Goal: Information Seeking & Learning: Learn about a topic

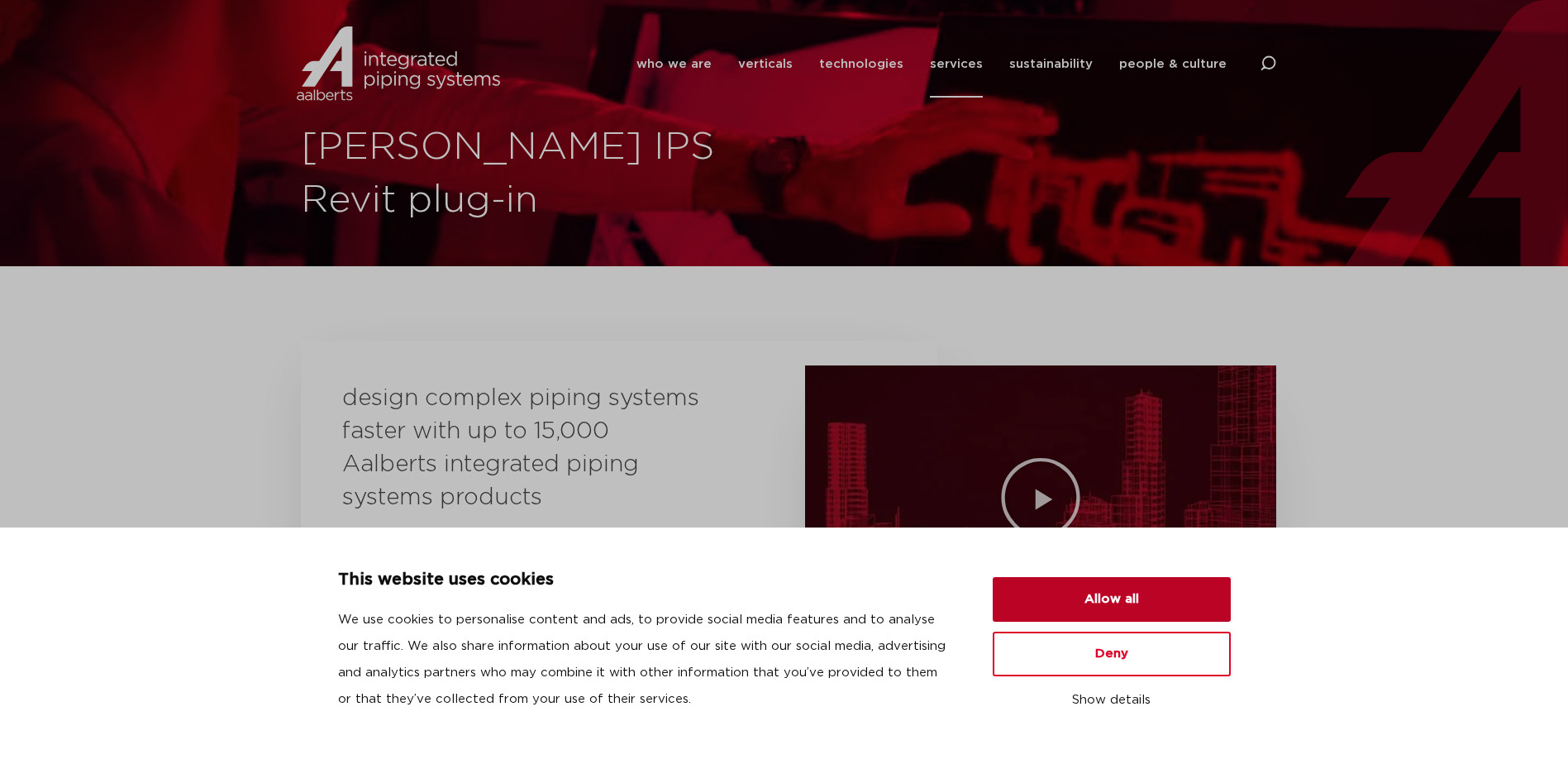
click at [1097, 596] on button "Allow all" at bounding box center [1112, 600] width 238 height 45
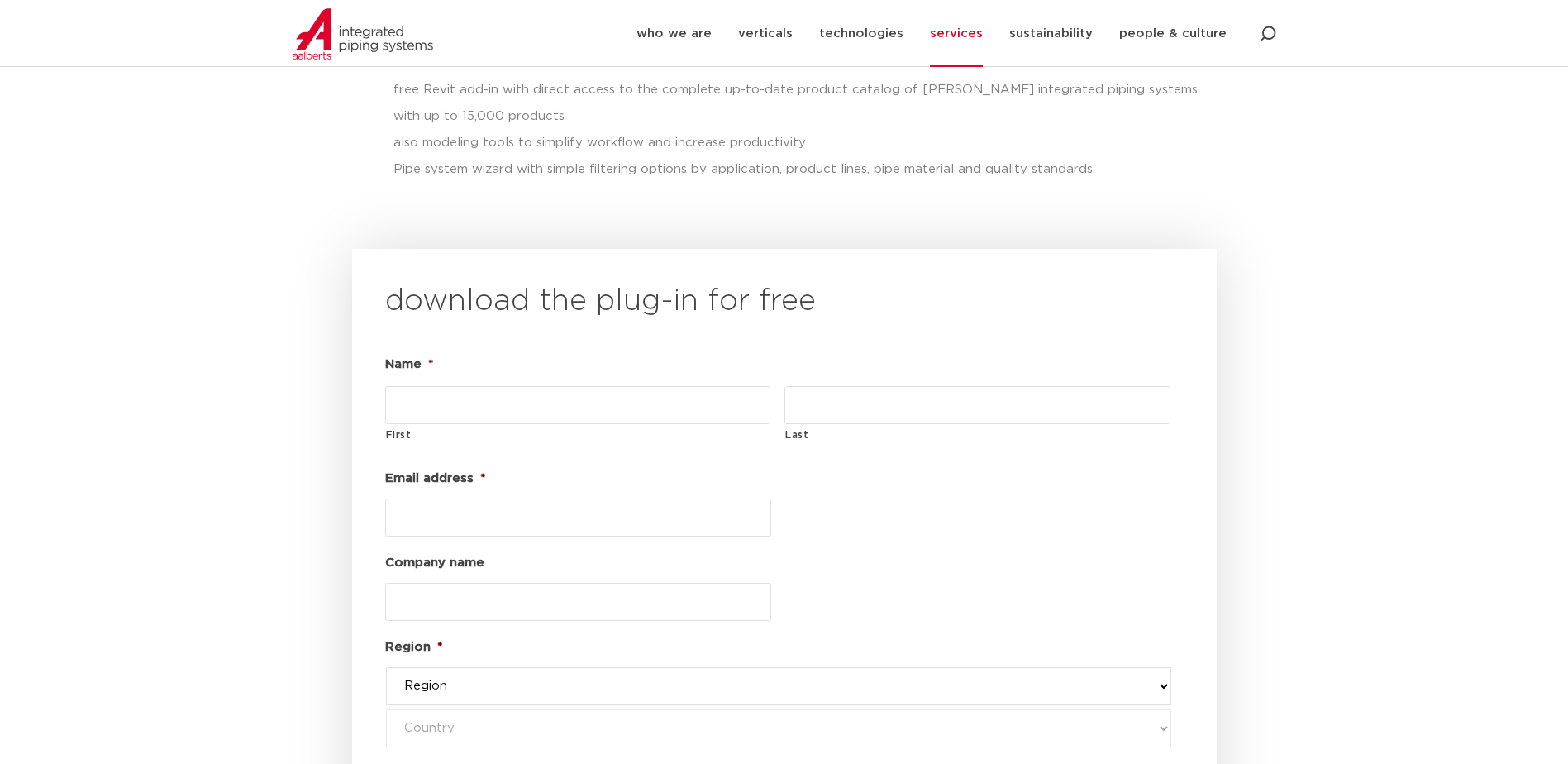
scroll to position [1767, 0]
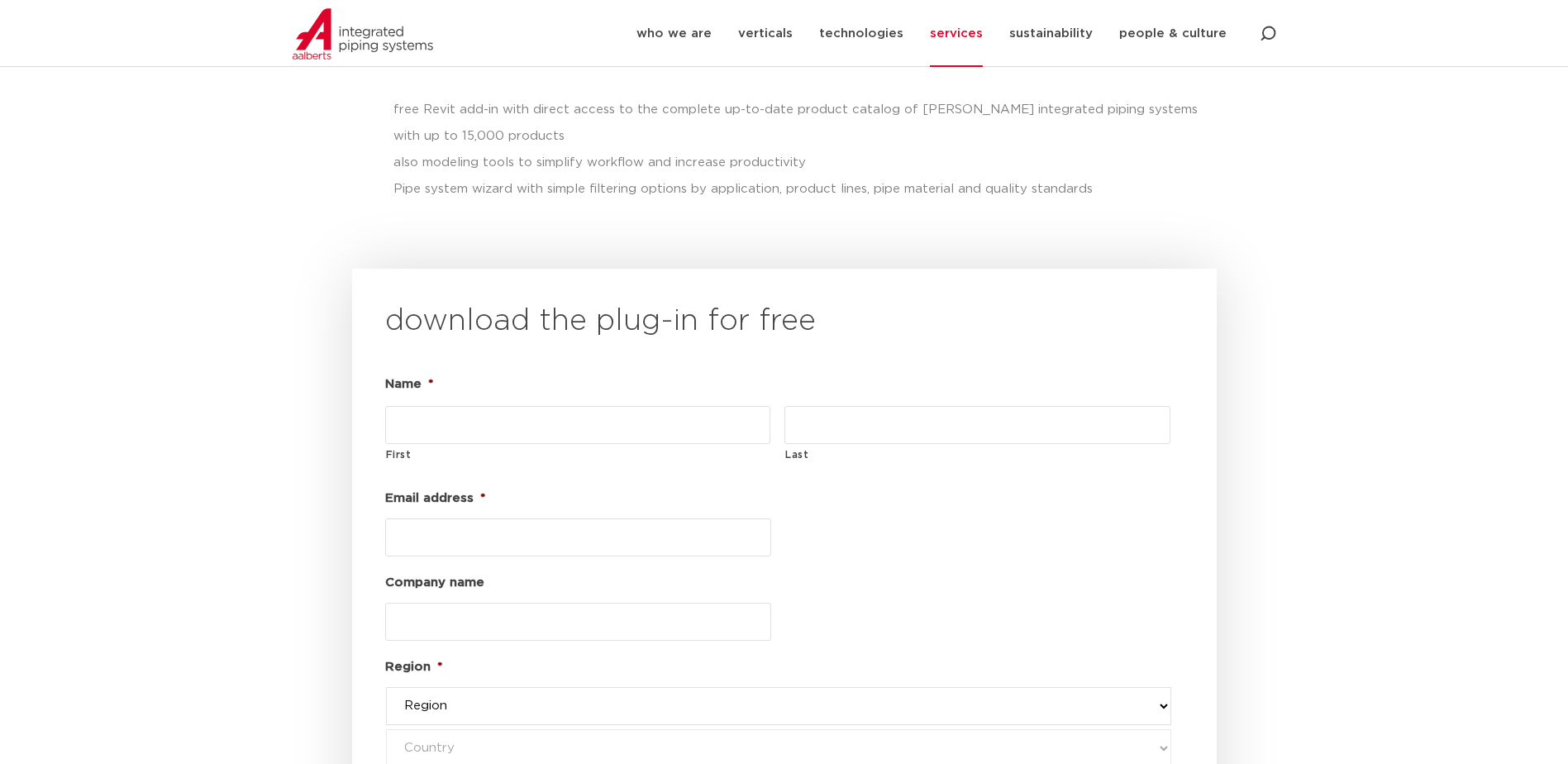
click at [366, 34] on img at bounding box center [363, 34] width 140 height 51
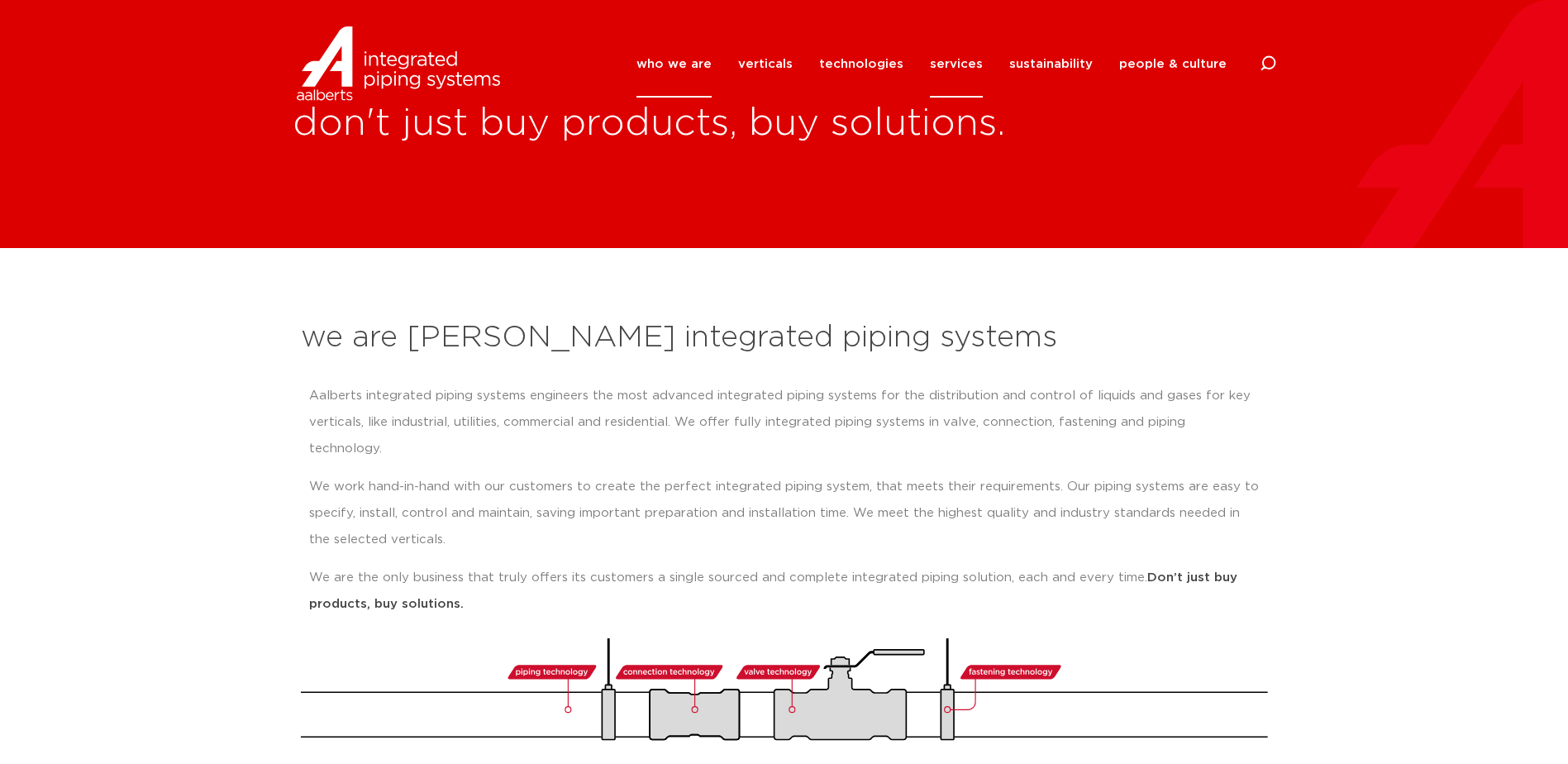
click at [953, 62] on link "services" at bounding box center [957, 64] width 53 height 67
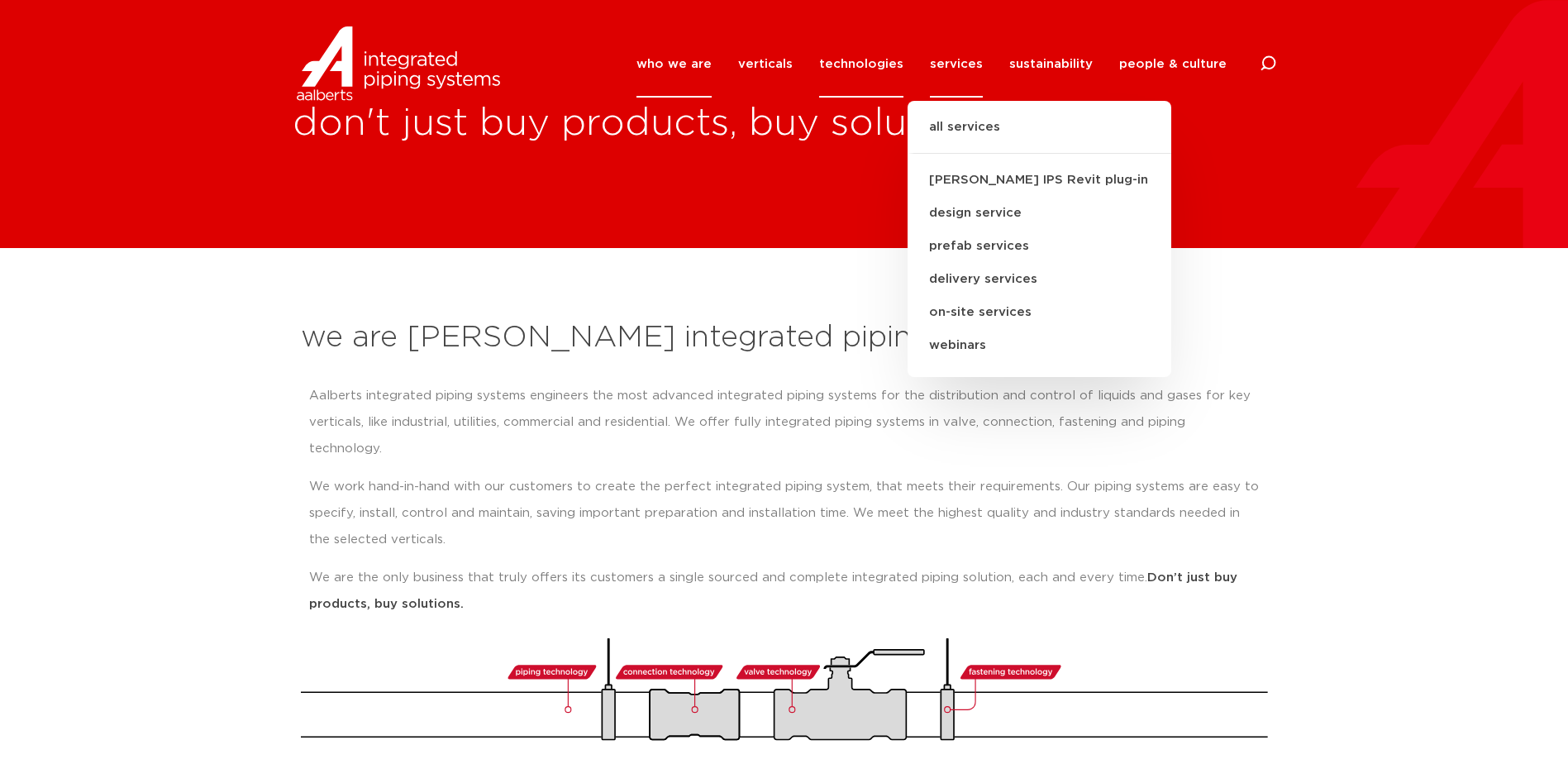
click at [864, 62] on link "technologies" at bounding box center [861, 64] width 85 height 67
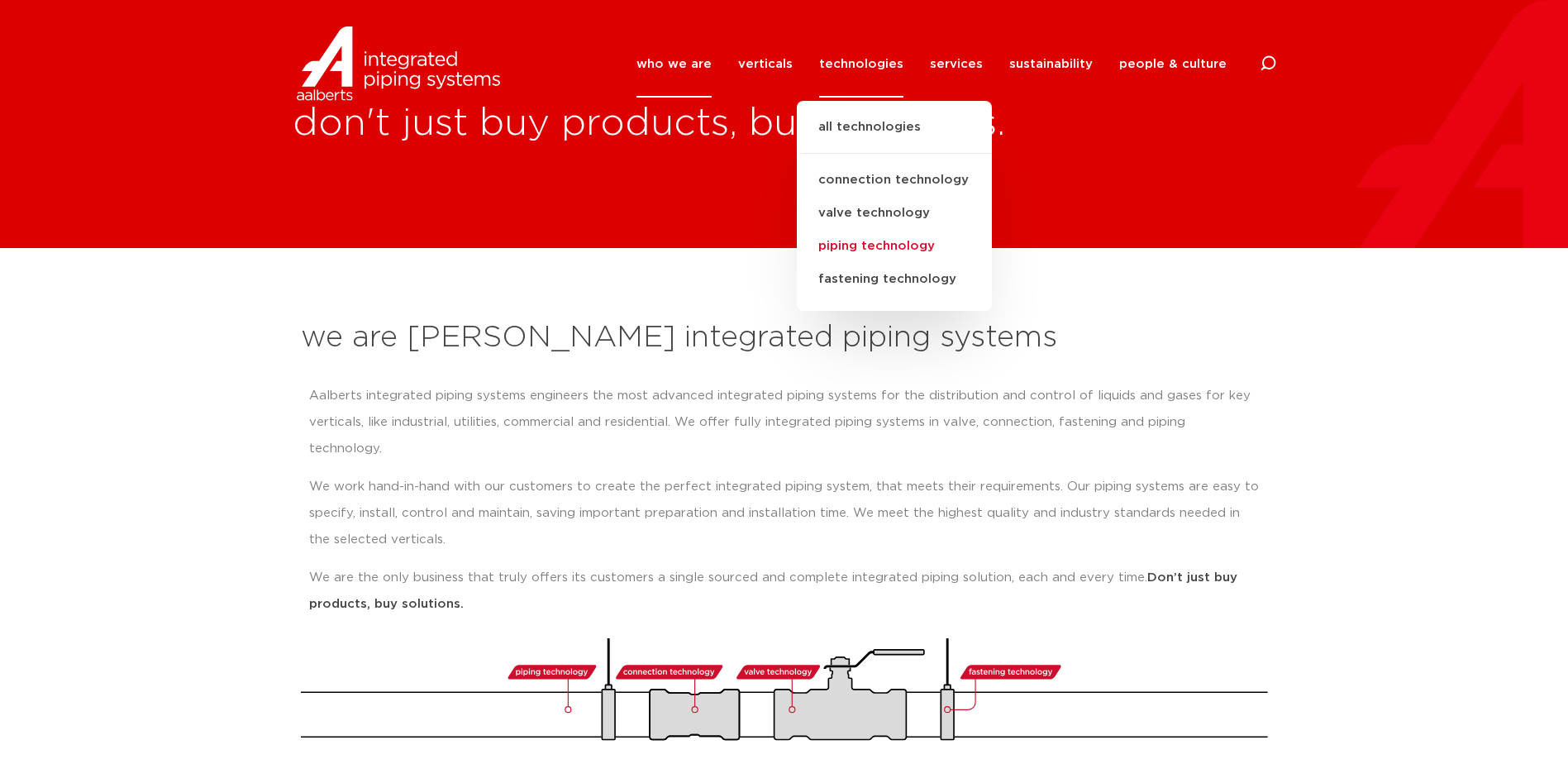
click at [890, 246] on link "piping technology" at bounding box center [894, 246] width 195 height 33
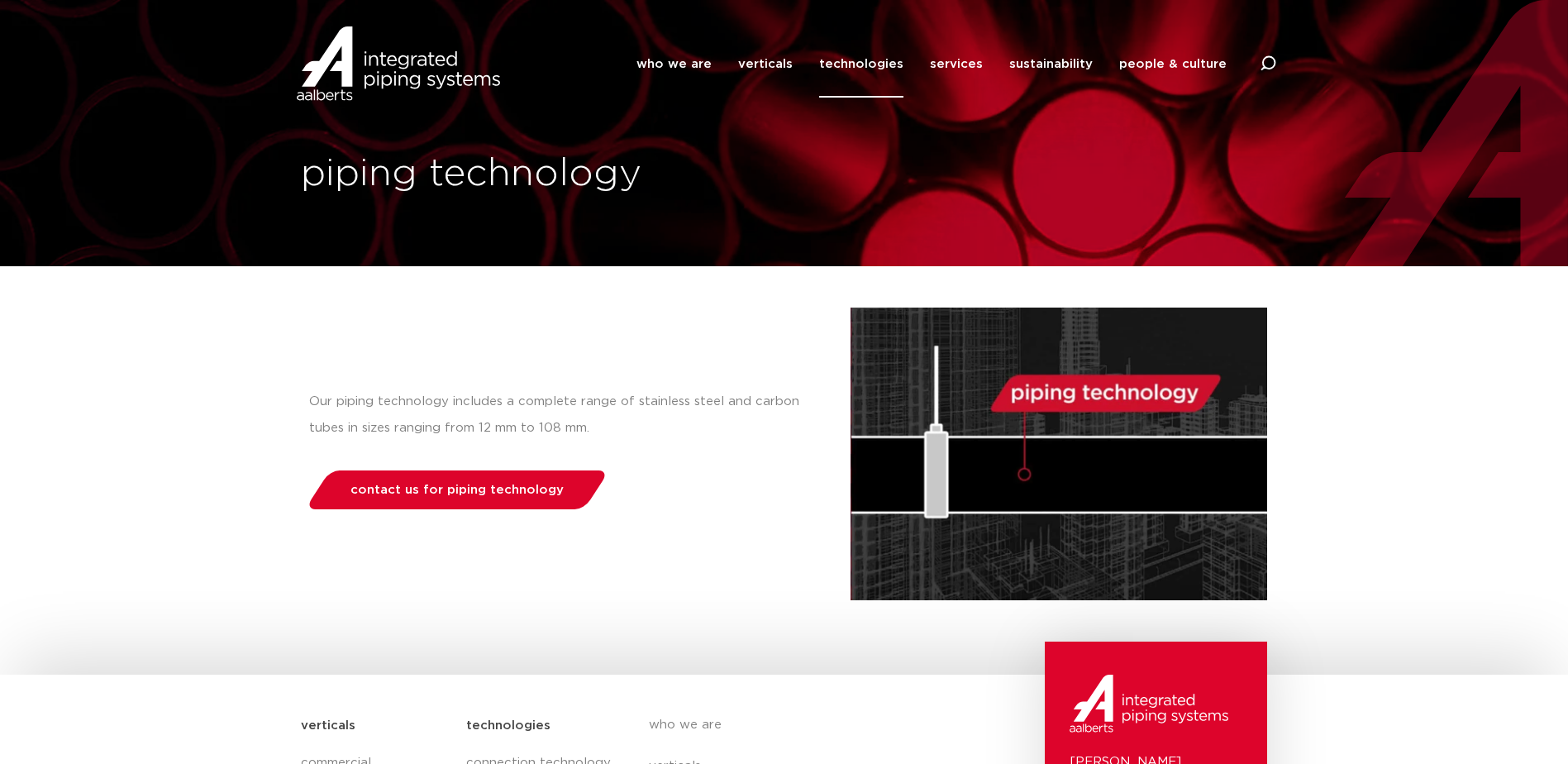
click at [864, 63] on link "technologies" at bounding box center [861, 64] width 85 height 67
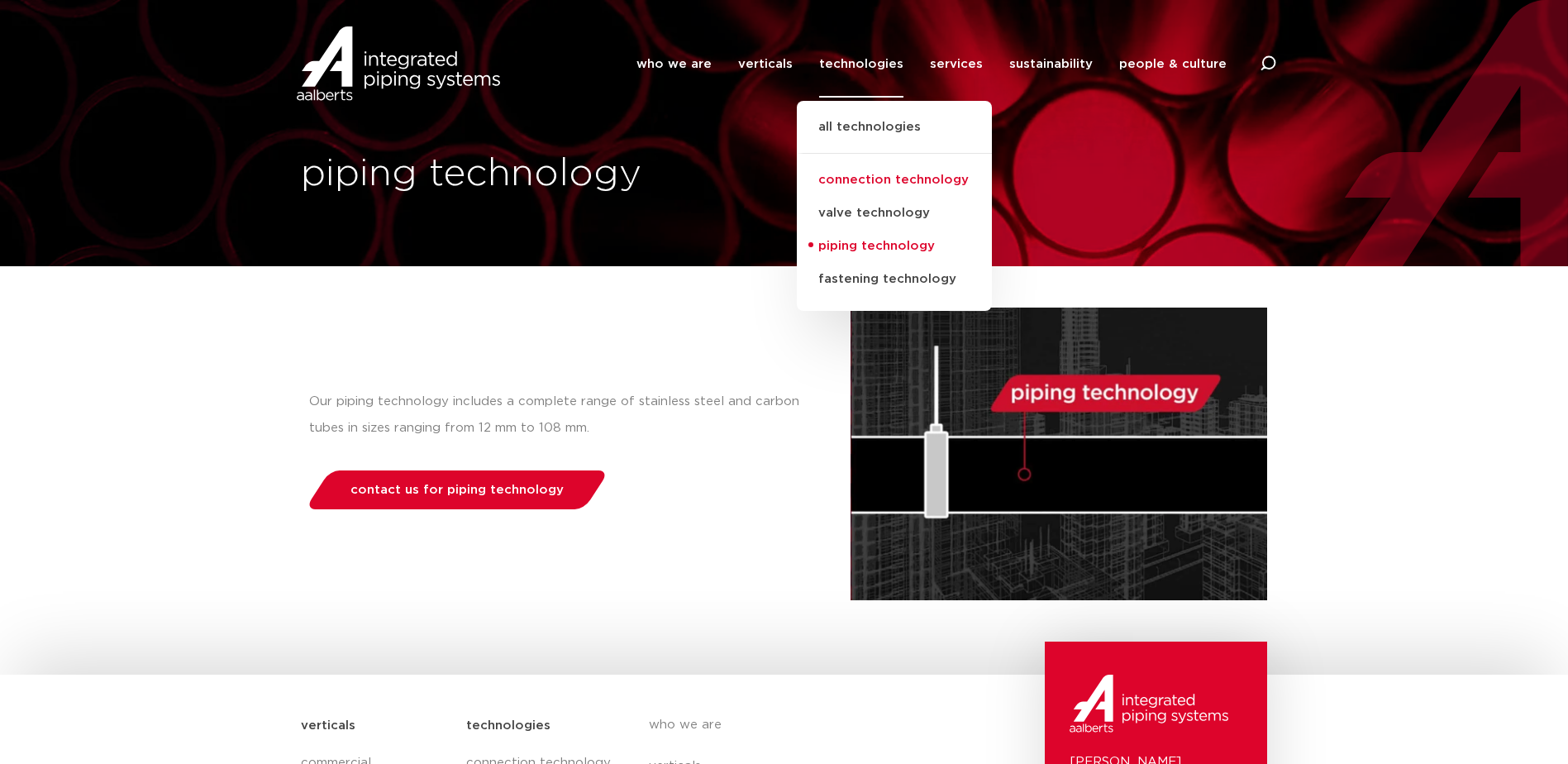
click at [880, 178] on link "connection technology" at bounding box center [894, 180] width 195 height 33
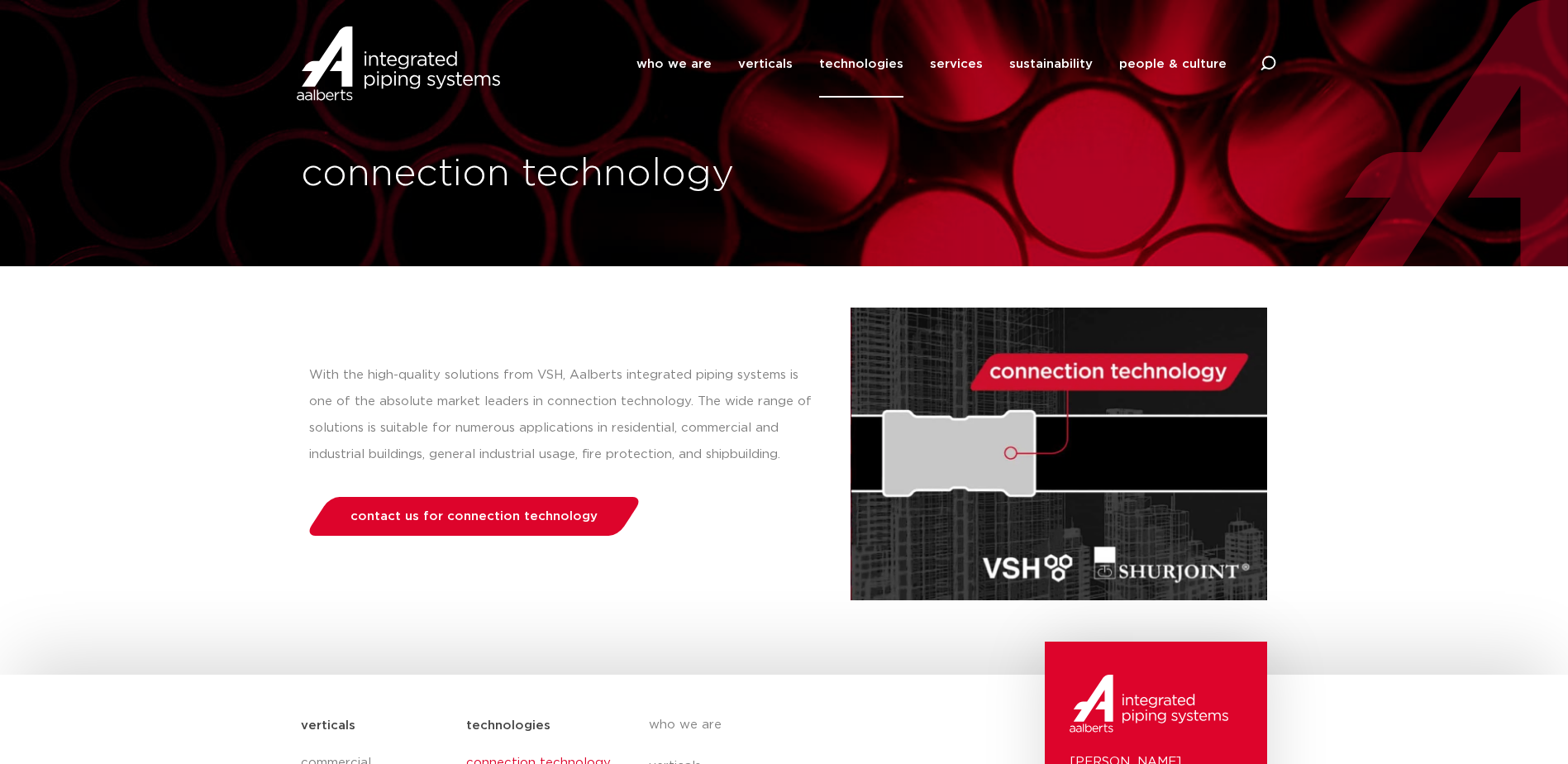
click at [847, 61] on link "technologies" at bounding box center [861, 64] width 85 height 67
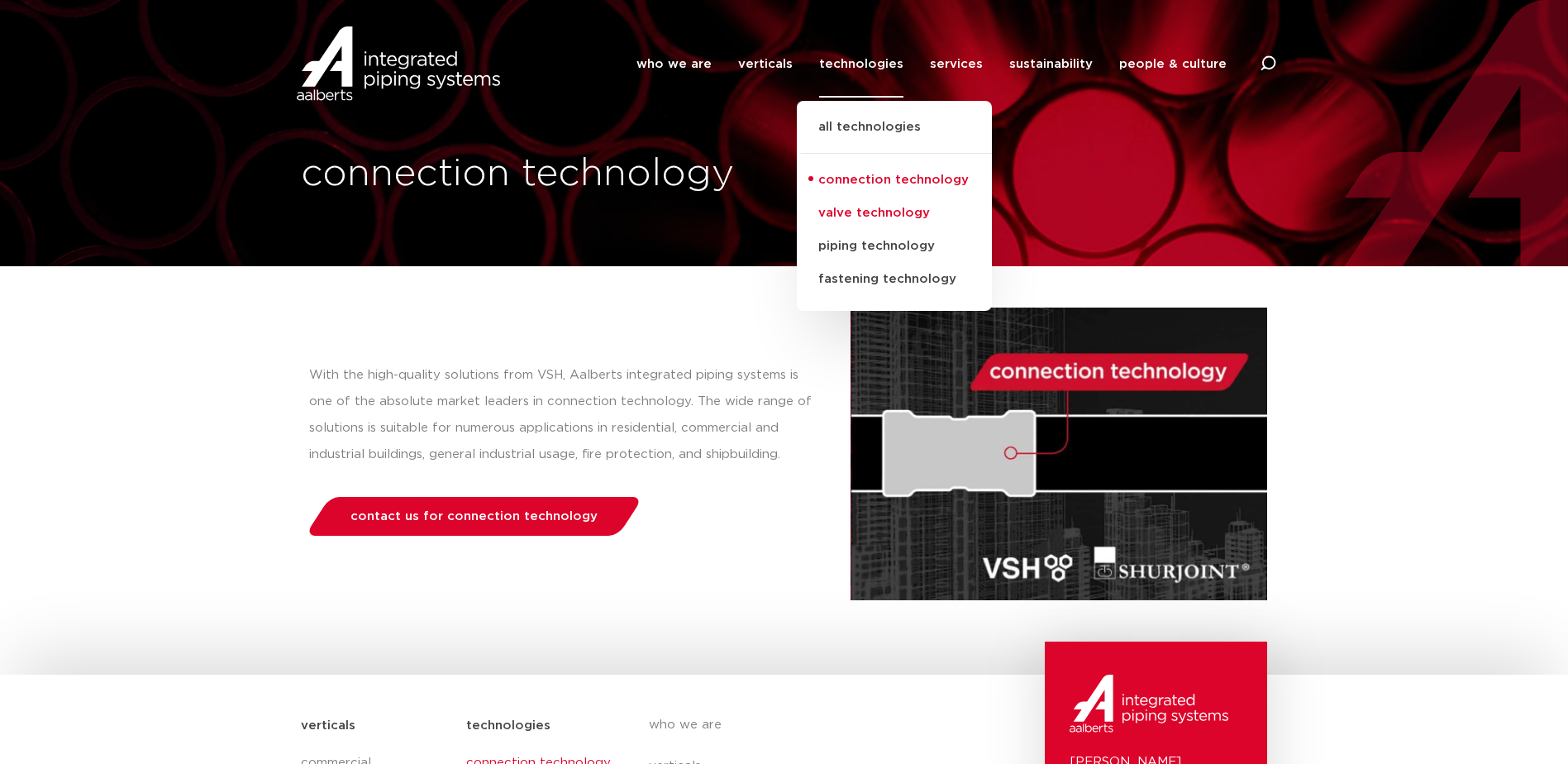
click at [845, 211] on link "valve technology" at bounding box center [894, 213] width 195 height 33
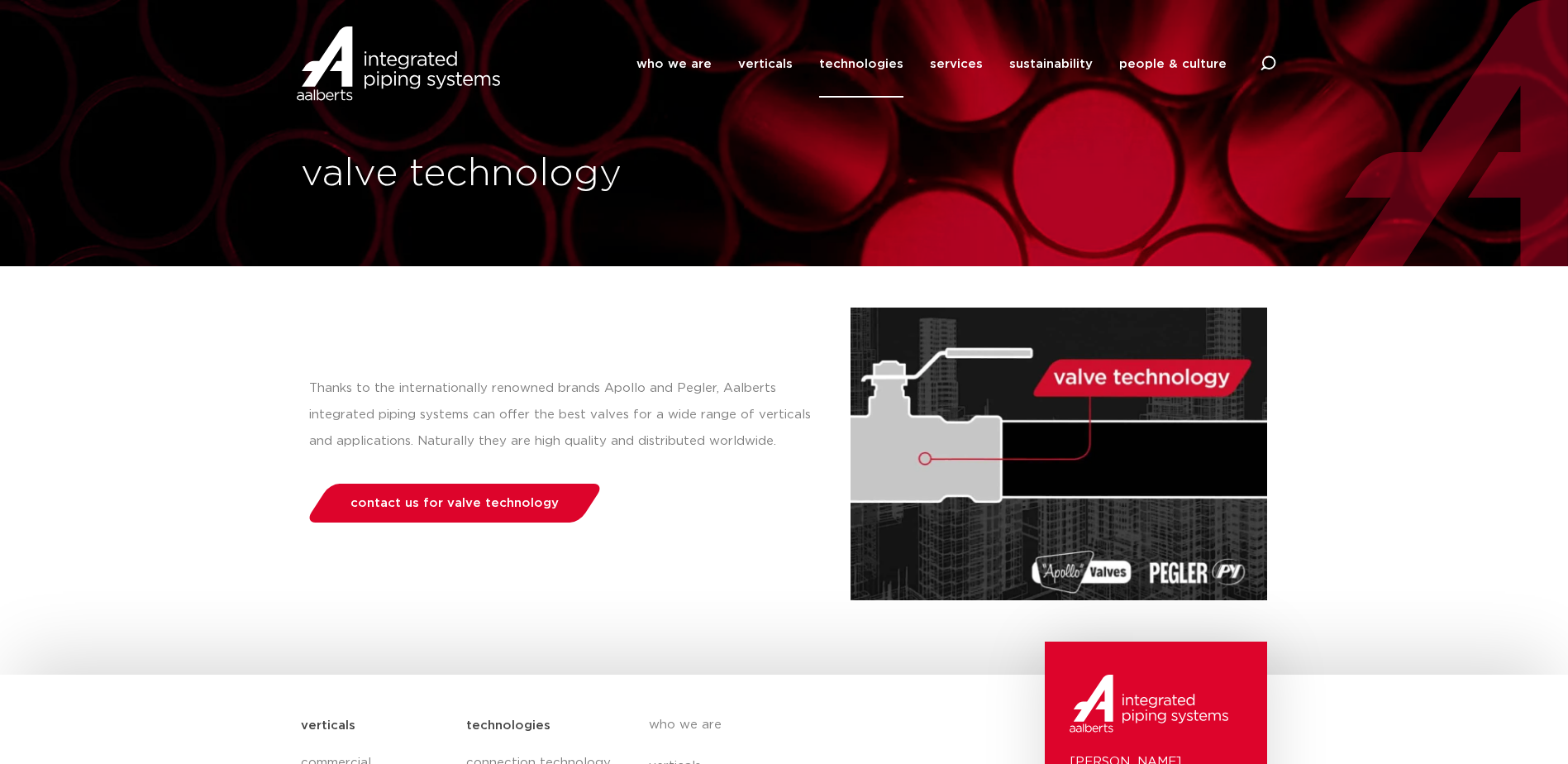
click at [881, 60] on link "technologies" at bounding box center [861, 64] width 85 height 67
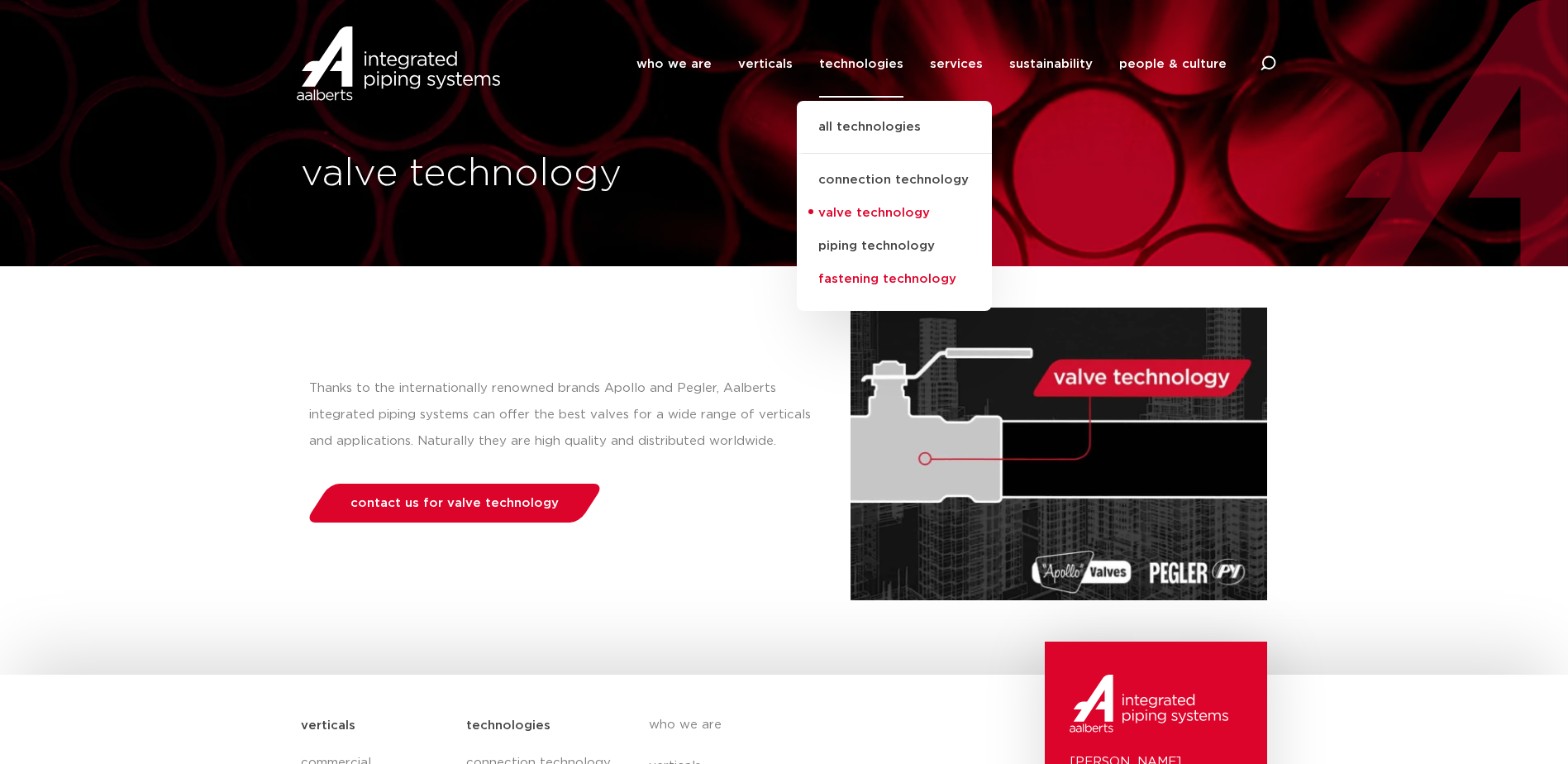
click at [864, 280] on link "fastening technology" at bounding box center [894, 280] width 195 height 33
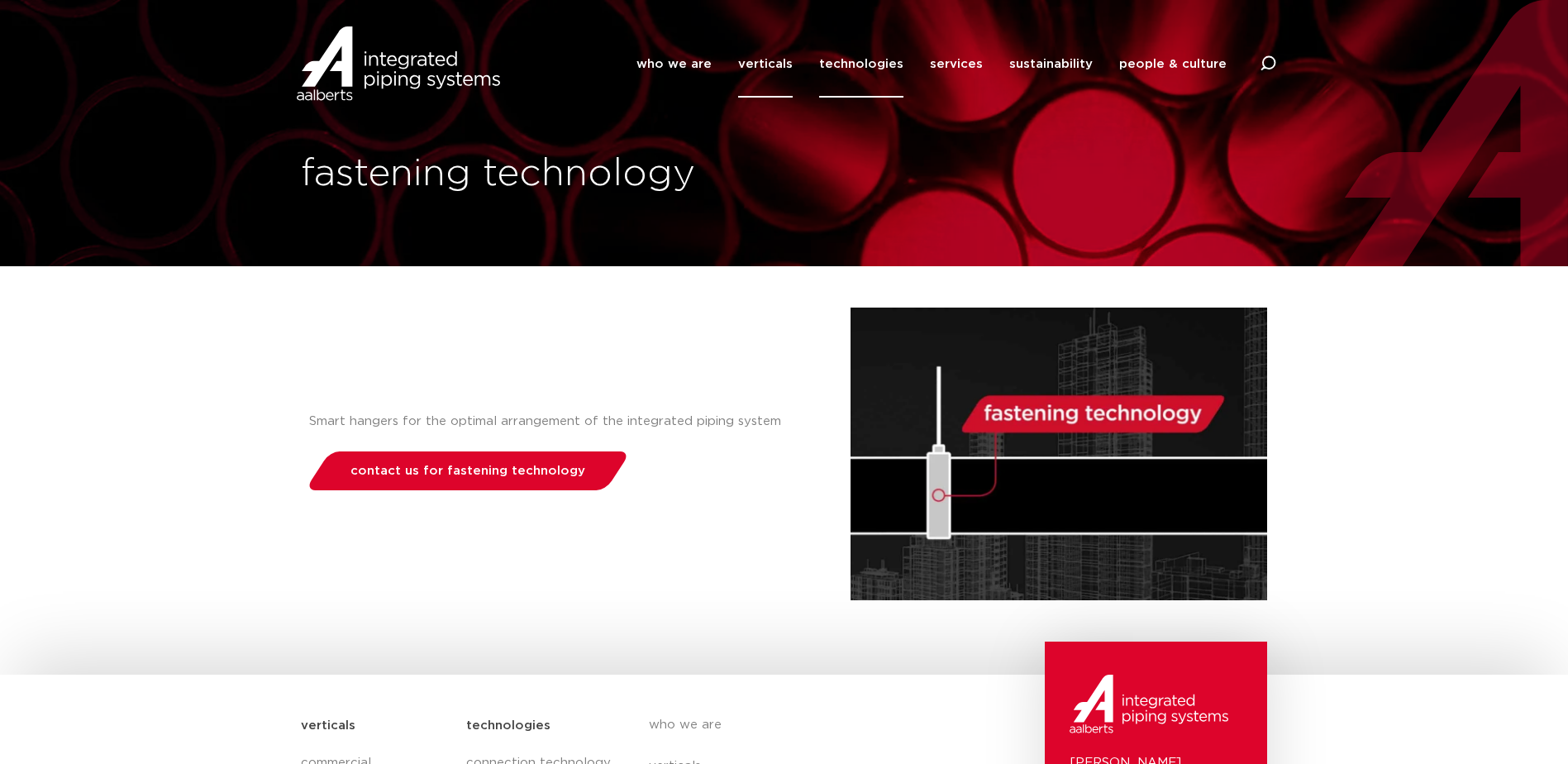
click at [786, 64] on link "verticals" at bounding box center [766, 64] width 55 height 67
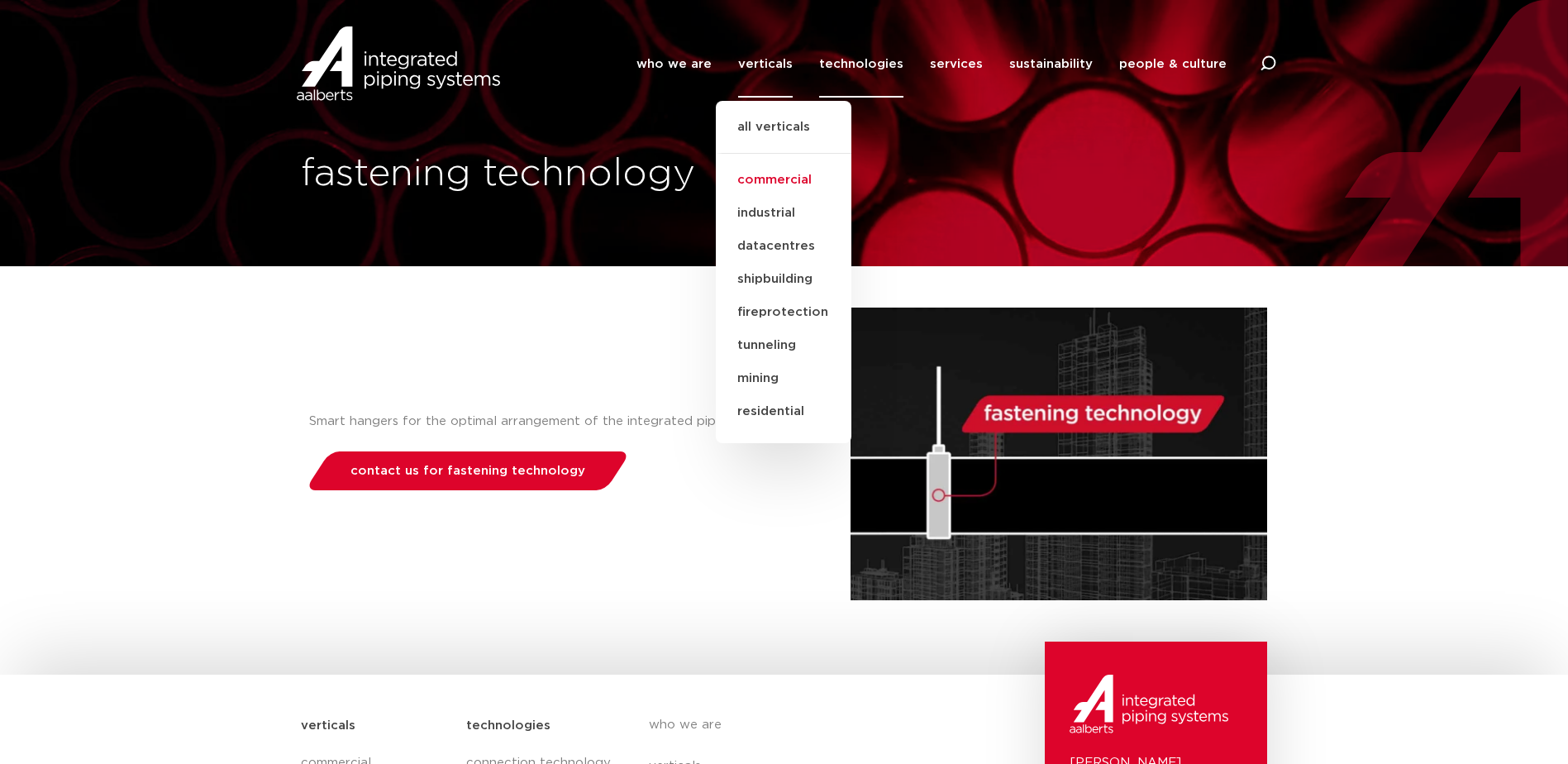
click at [799, 180] on link "commercial" at bounding box center [783, 180] width 135 height 33
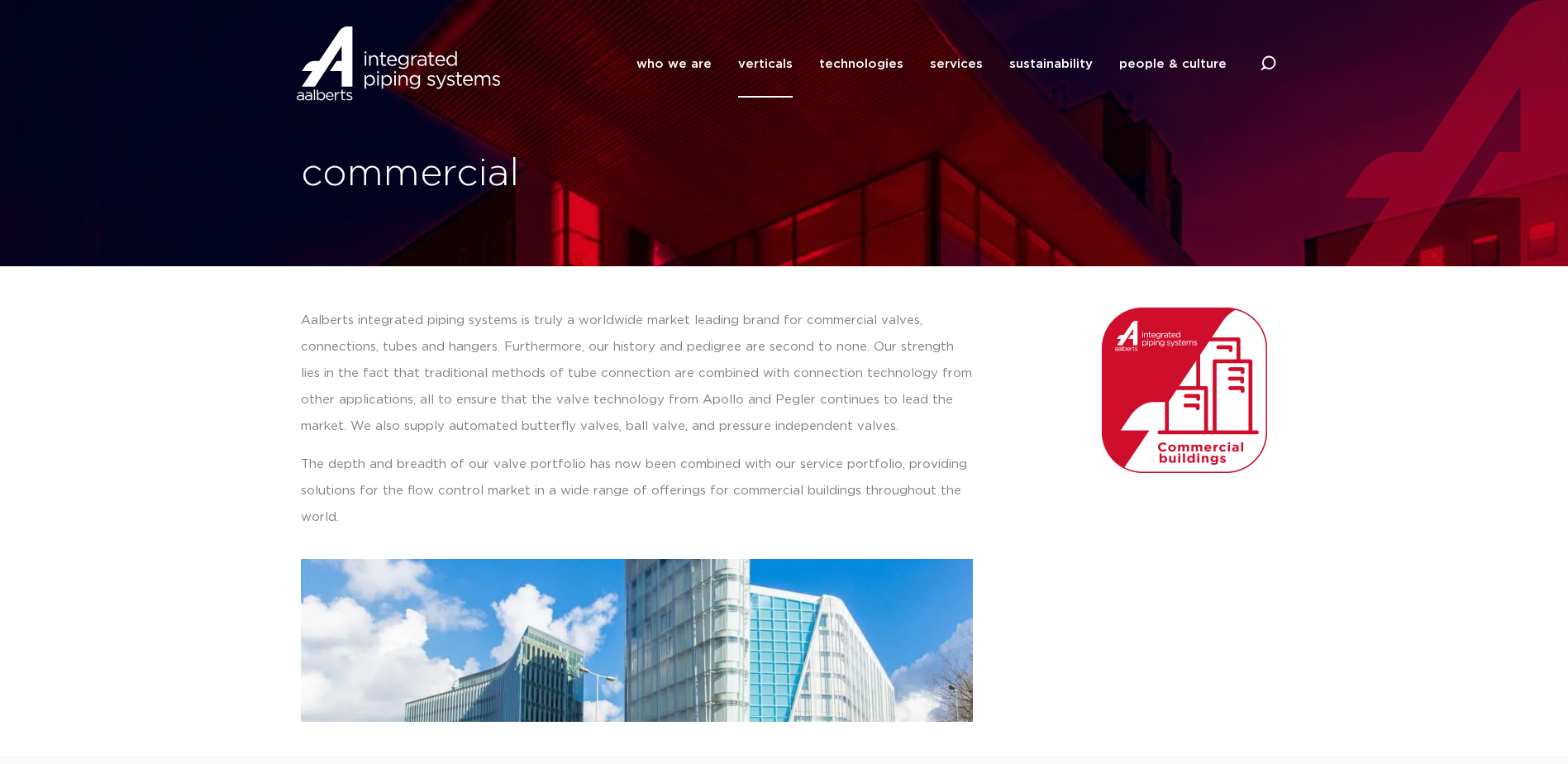
click at [777, 66] on link "verticals" at bounding box center [766, 64] width 55 height 67
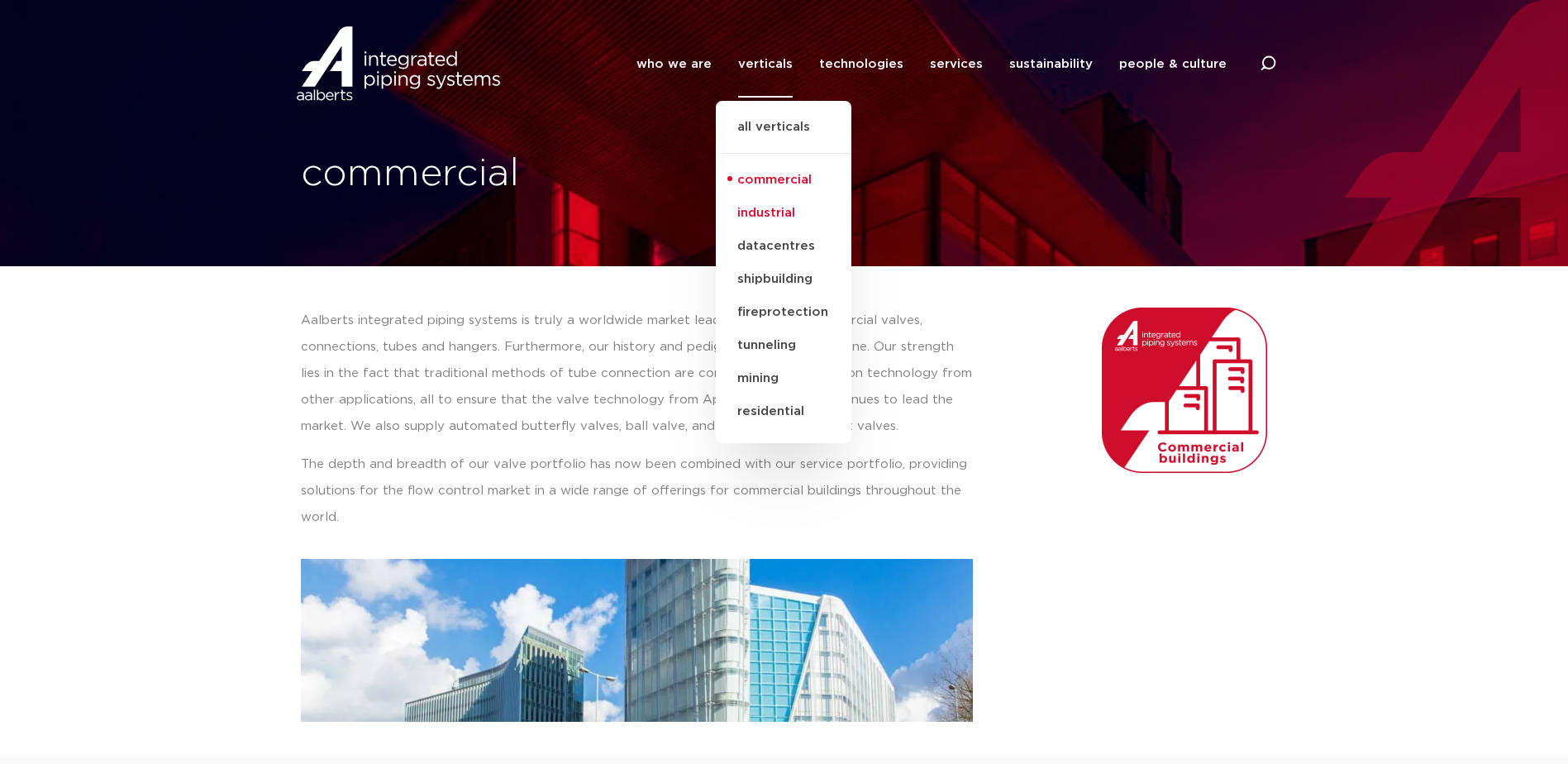
click at [774, 204] on link "industrial" at bounding box center [783, 213] width 135 height 33
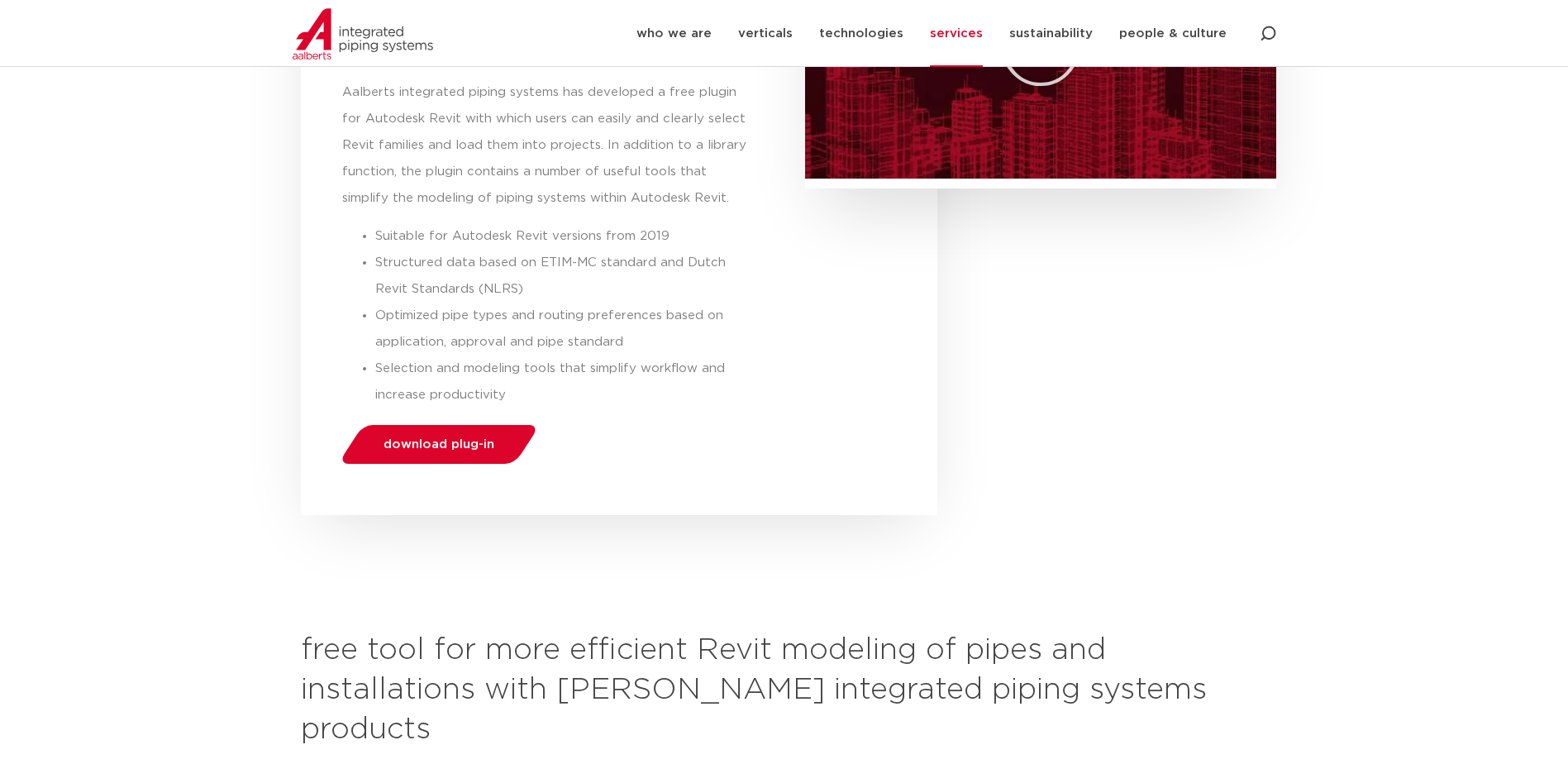
scroll to position [197, 0]
